Goal: Find specific page/section: Find specific page/section

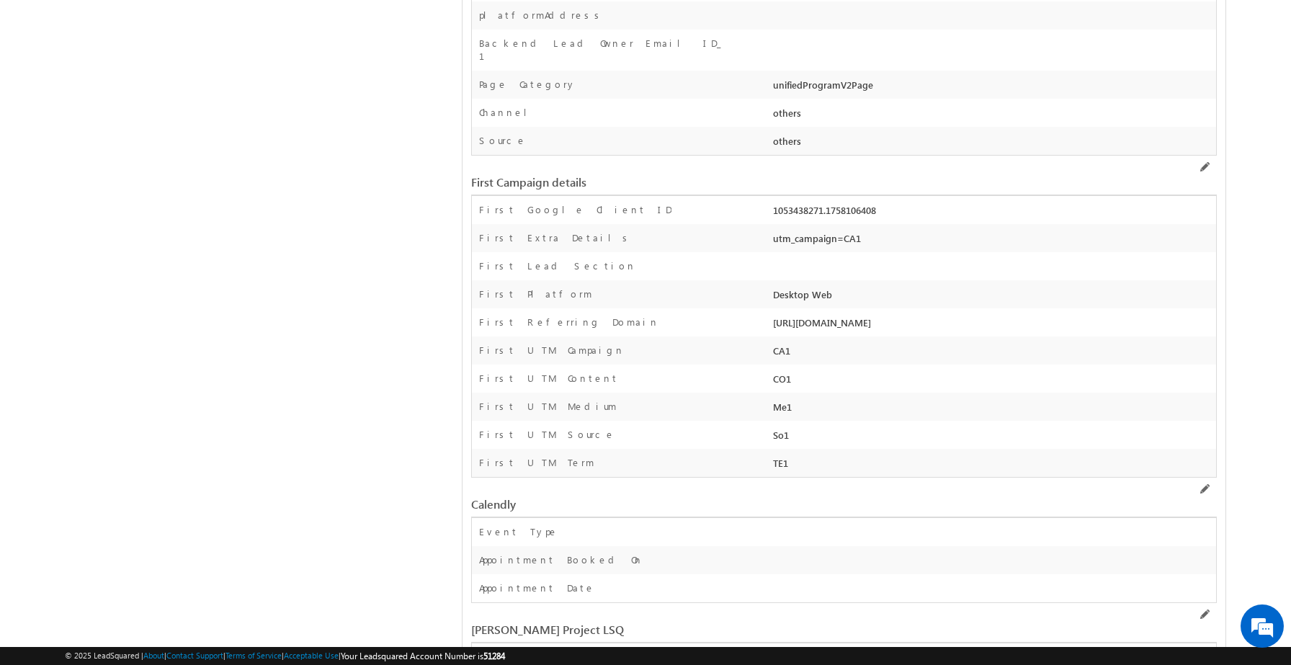
scroll to position [4097, 0]
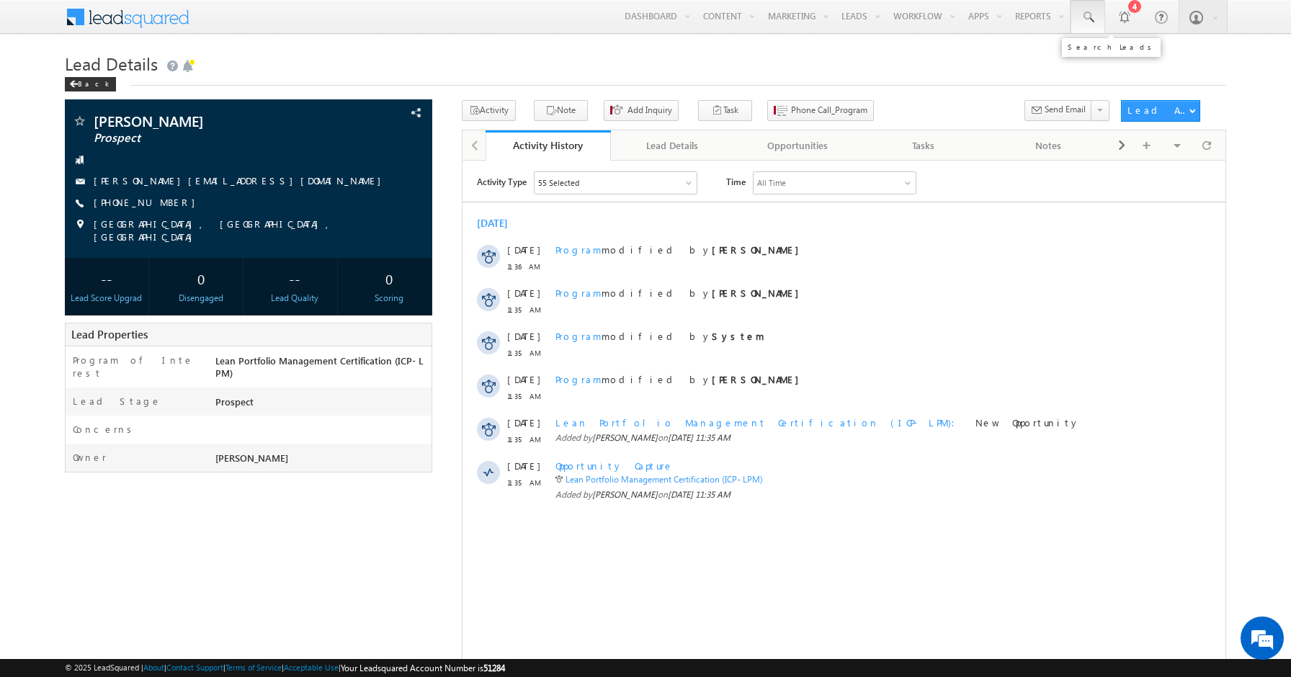
click at [1086, 22] on span at bounding box center [1087, 17] width 14 height 14
paste input "8908875536]"
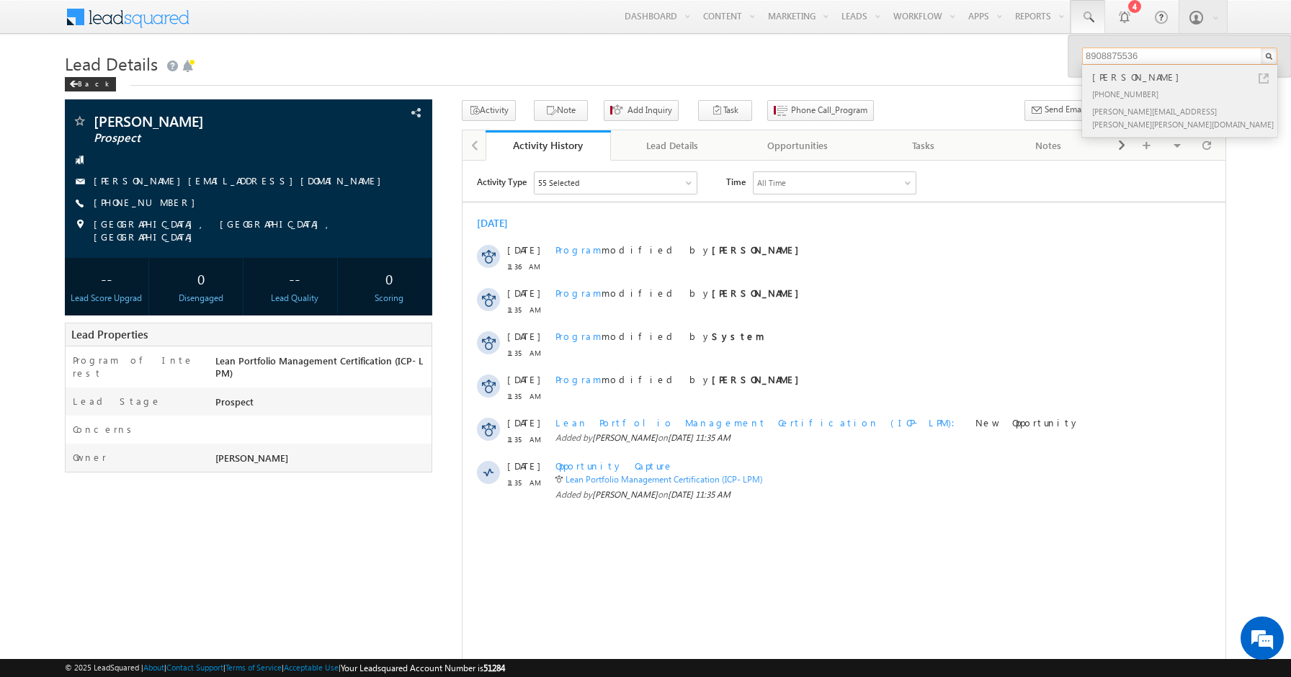
type input "8908875536"
click at [1132, 81] on div "Harinakshi Harvey" at bounding box center [1185, 77] width 193 height 16
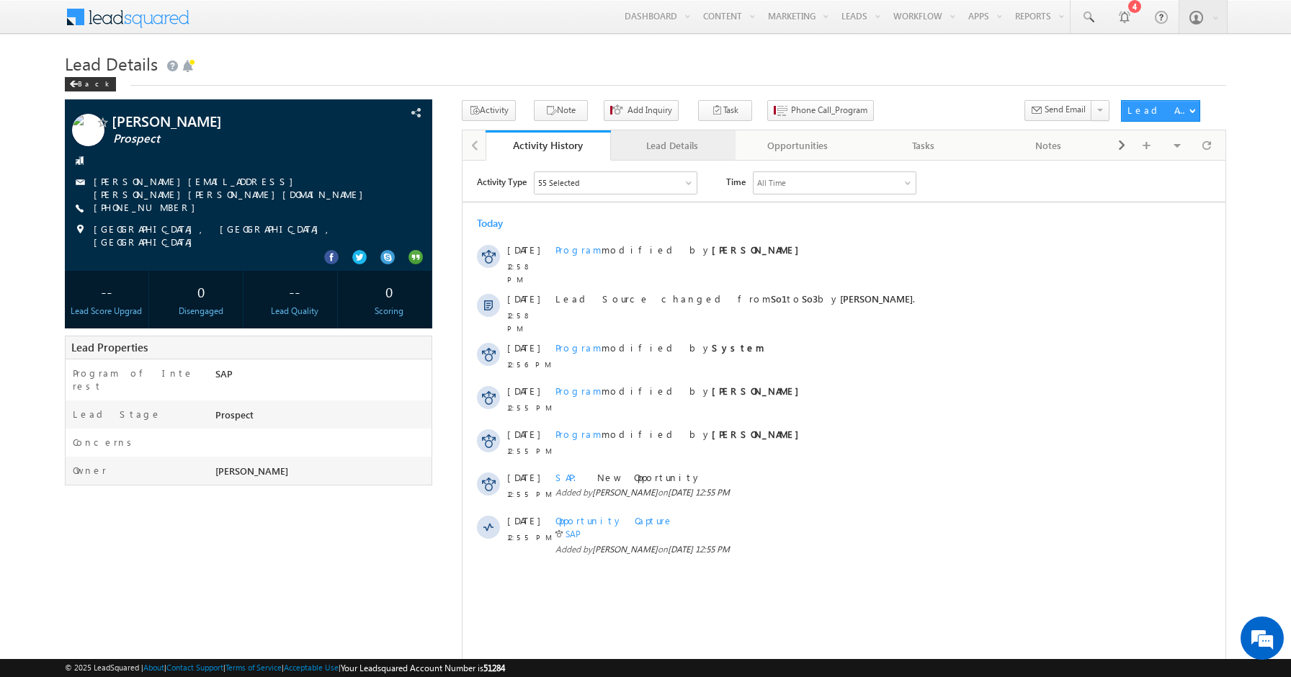
click at [669, 144] on div "Lead Details" at bounding box center [672, 145] width 101 height 17
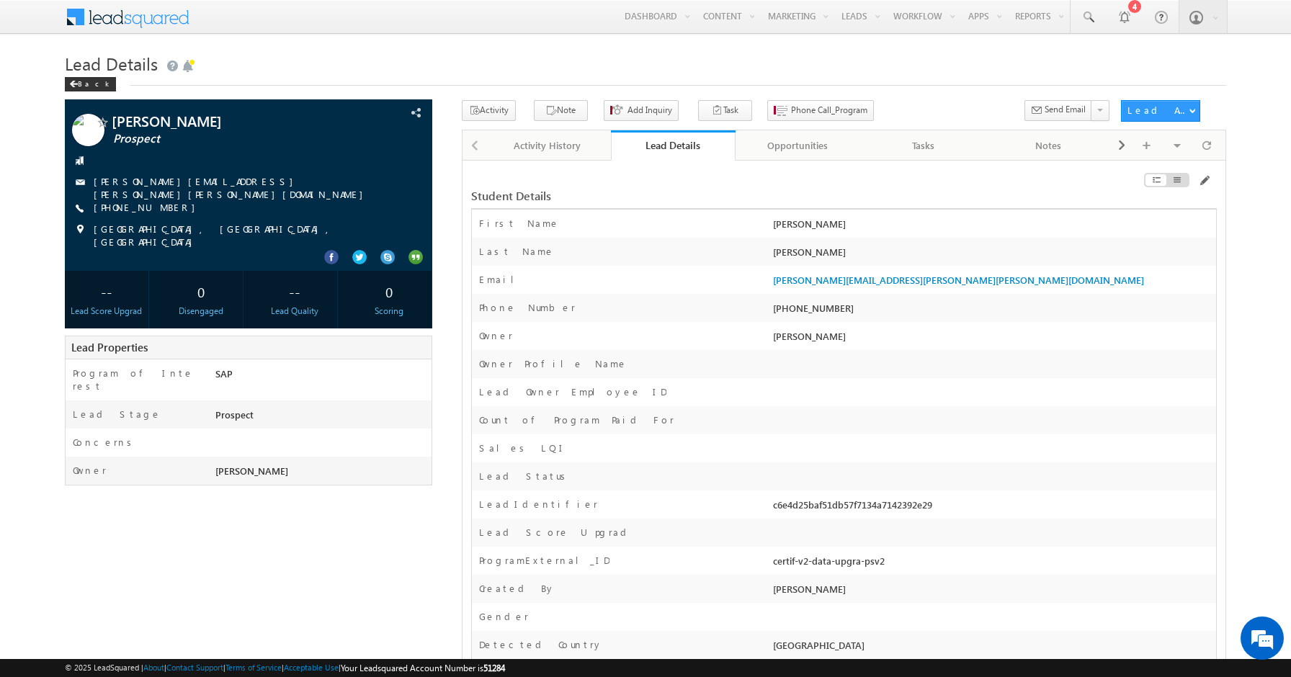
click at [913, 110] on div "Activity Note Add Inquiry Task Follow-up Phone Call_Program" at bounding box center [787, 113] width 650 height 27
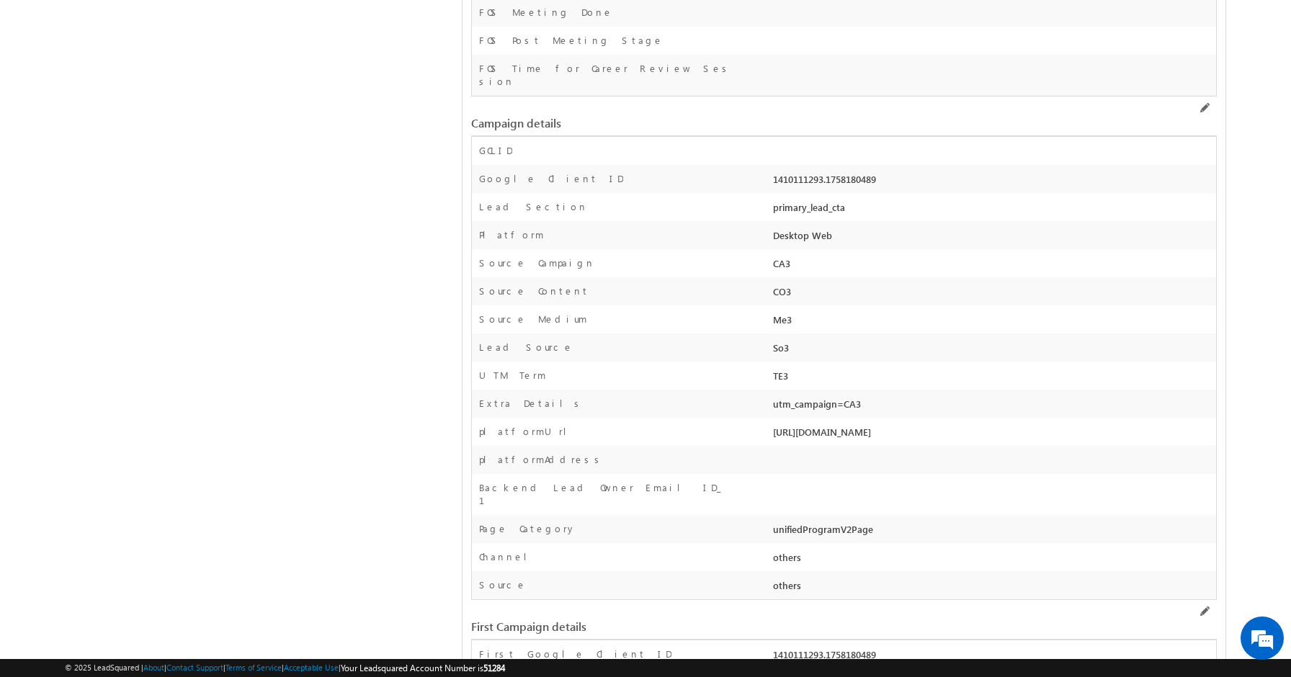
scroll to position [3650, 0]
